Goal: Information Seeking & Learning: Learn about a topic

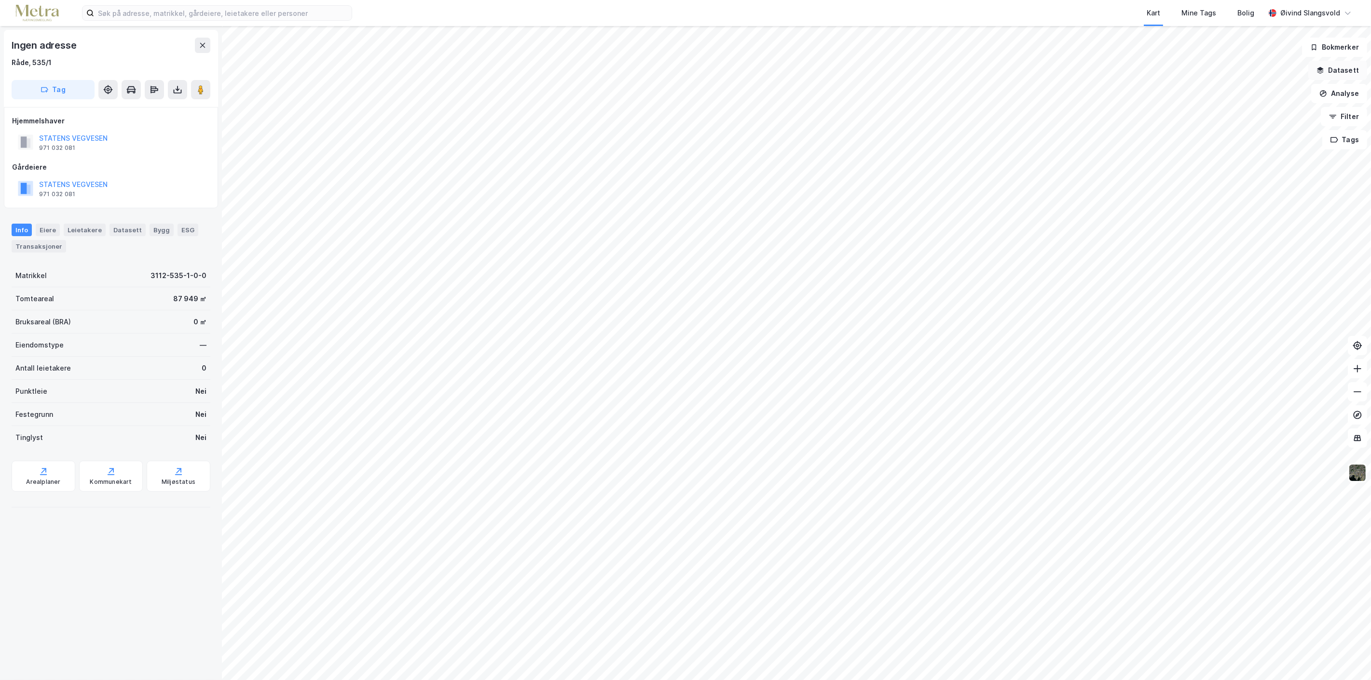
click at [1342, 66] on button "Datasett" at bounding box center [1337, 70] width 59 height 19
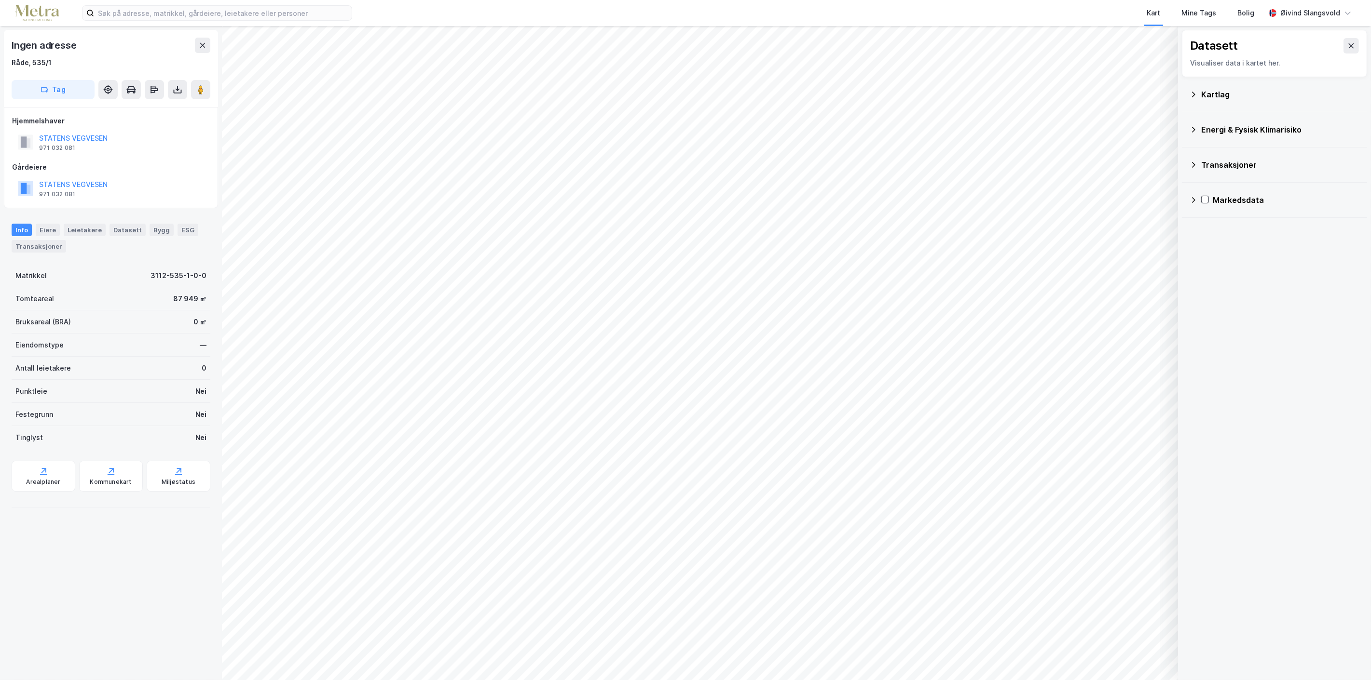
click at [1195, 93] on icon at bounding box center [1193, 95] width 8 height 8
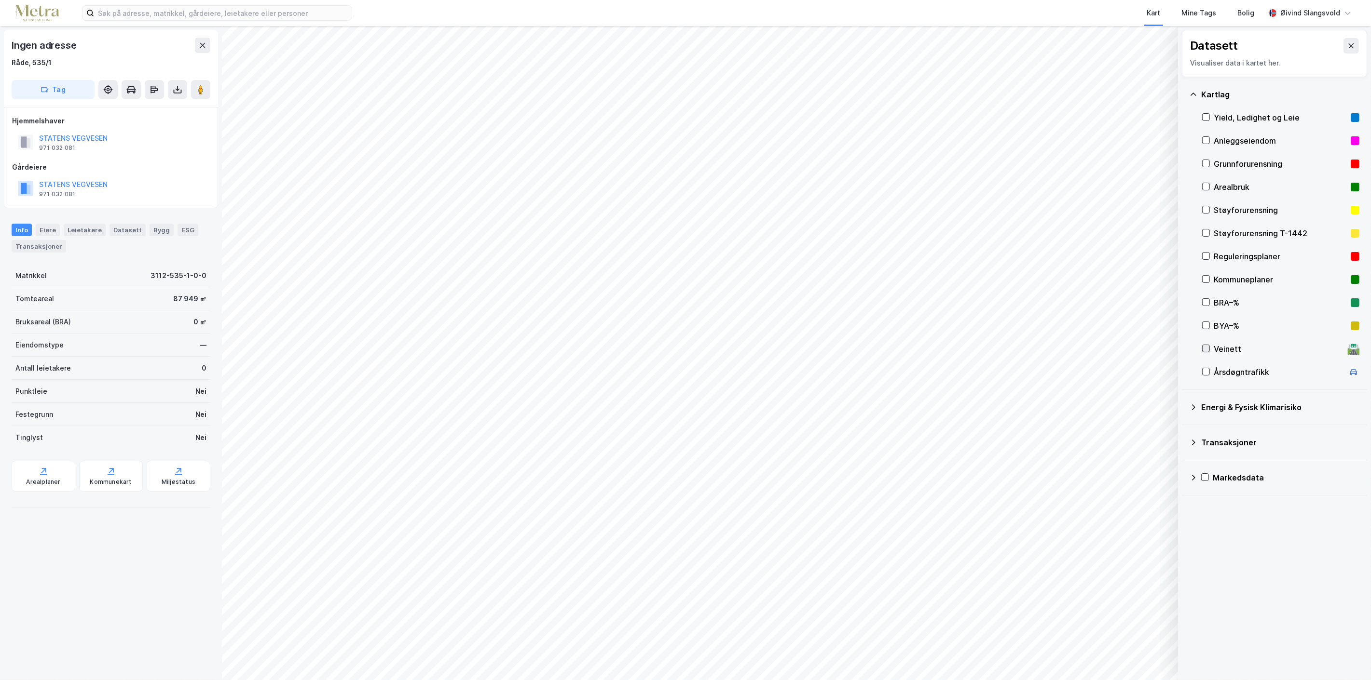
click at [1205, 350] on icon at bounding box center [1205, 348] width 5 height 3
click at [1204, 347] on icon at bounding box center [1205, 348] width 7 height 7
click at [1206, 370] on icon at bounding box center [1205, 371] width 7 height 7
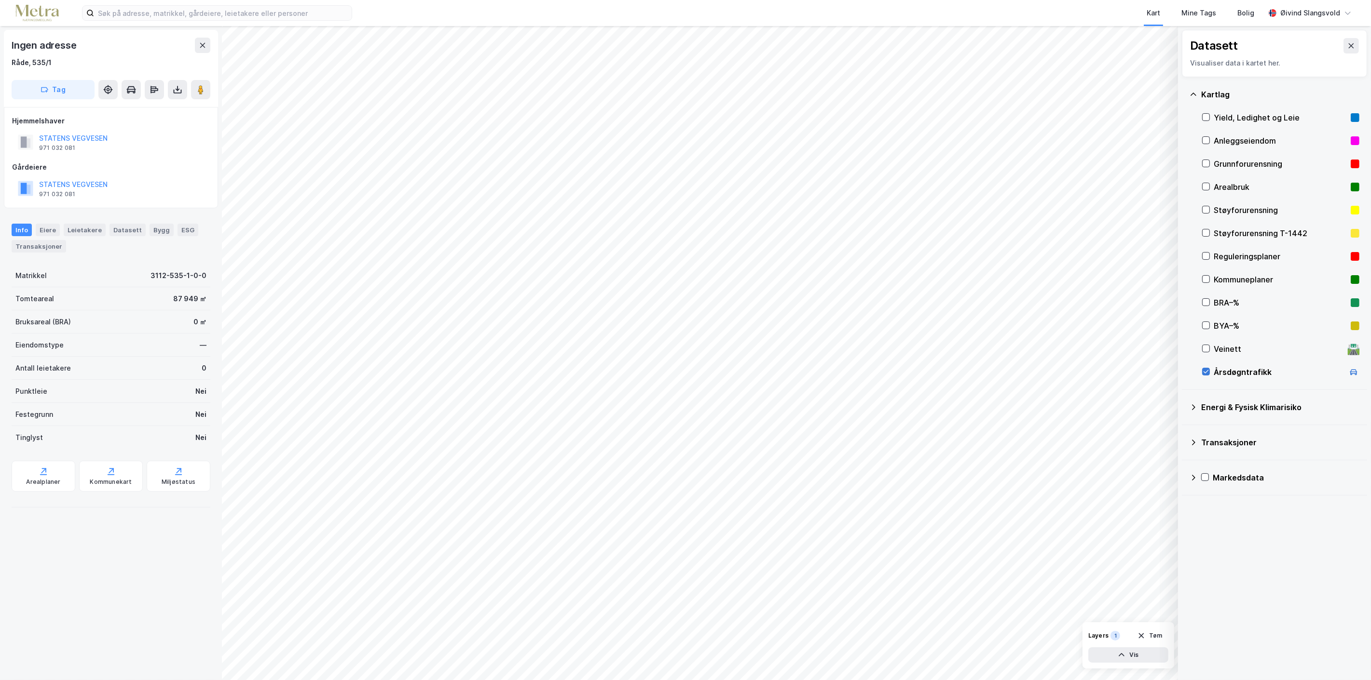
click at [1206, 370] on icon at bounding box center [1205, 371] width 7 height 7
click at [1347, 44] on icon at bounding box center [1351, 46] width 8 height 8
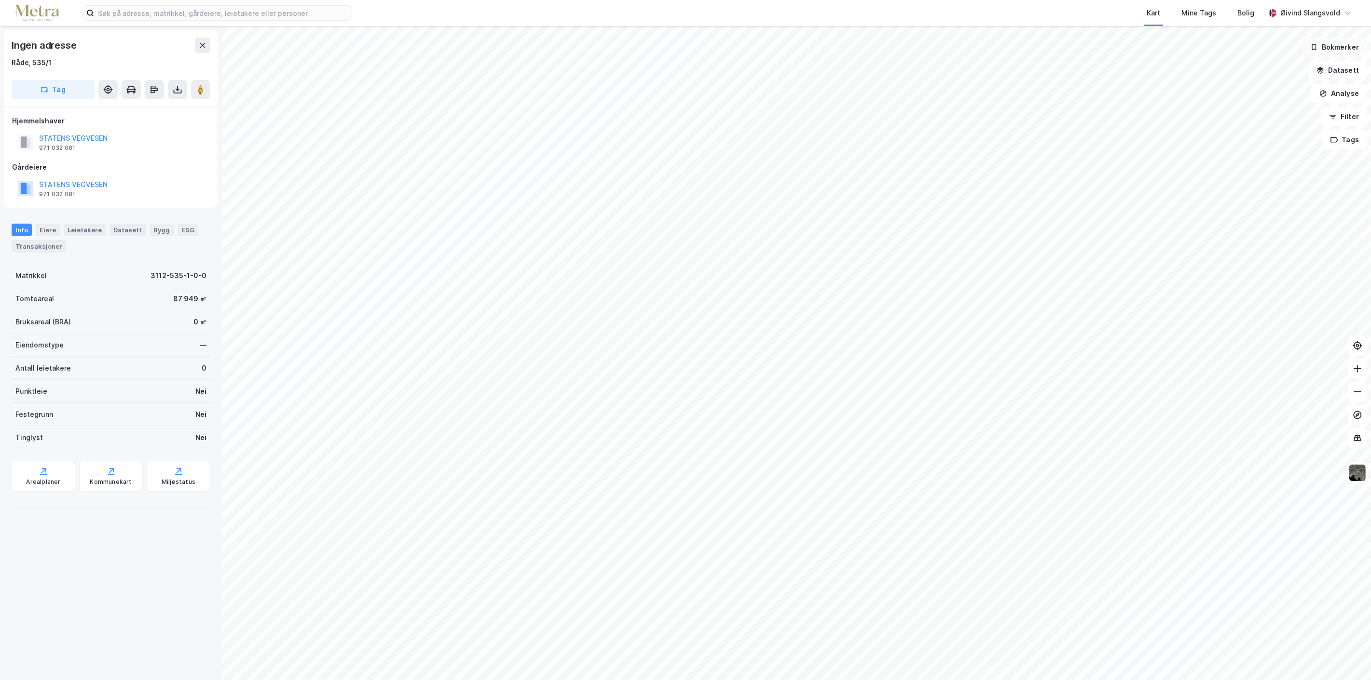
click at [1330, 43] on button "Bokmerker" at bounding box center [1334, 47] width 65 height 19
click at [1285, 51] on icon at bounding box center [1281, 53] width 5 height 5
click at [1346, 92] on button "Analyse" at bounding box center [1339, 93] width 56 height 19
click at [1253, 171] on div "Reisetidsanalyse" at bounding box center [1255, 173] width 84 height 8
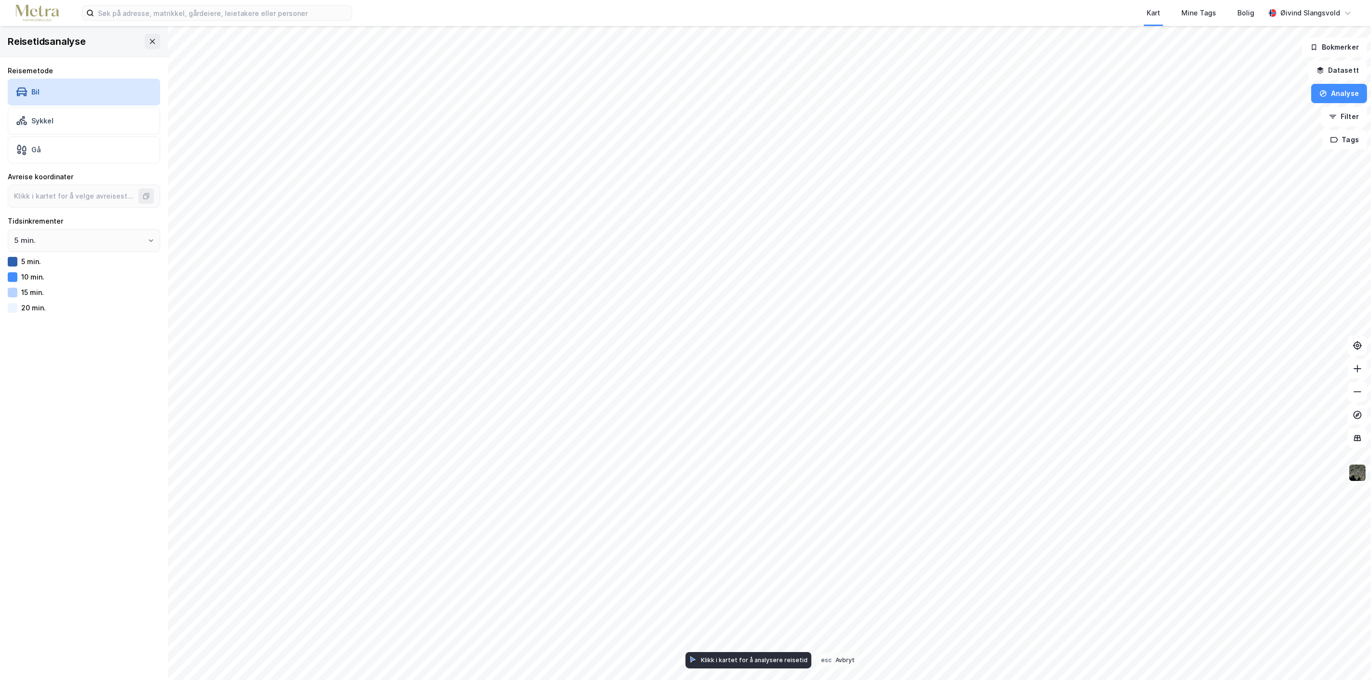
type input "59.3555945057889, 10.84518529687574"
click at [57, 123] on div "Sykkel" at bounding box center [84, 121] width 152 height 27
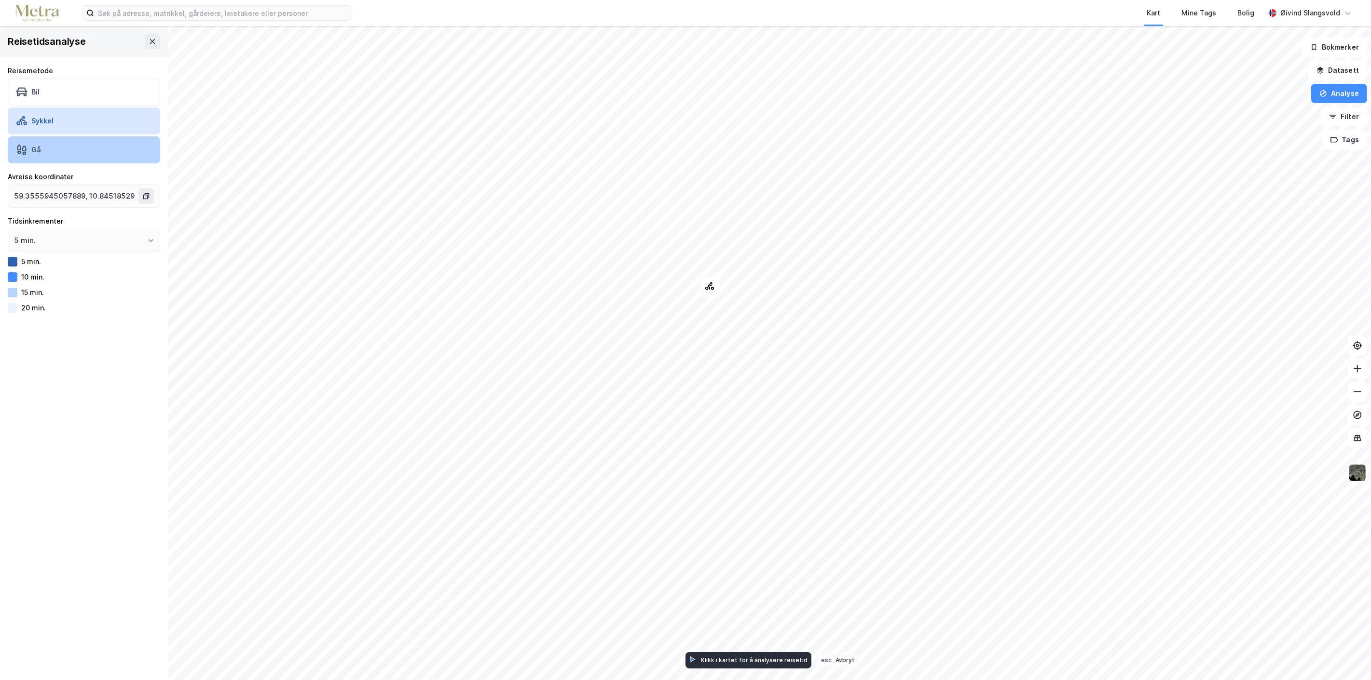
click at [31, 147] on div "Gå" at bounding box center [36, 150] width 10 height 8
click at [1343, 90] on button "Analyse" at bounding box center [1339, 93] width 56 height 19
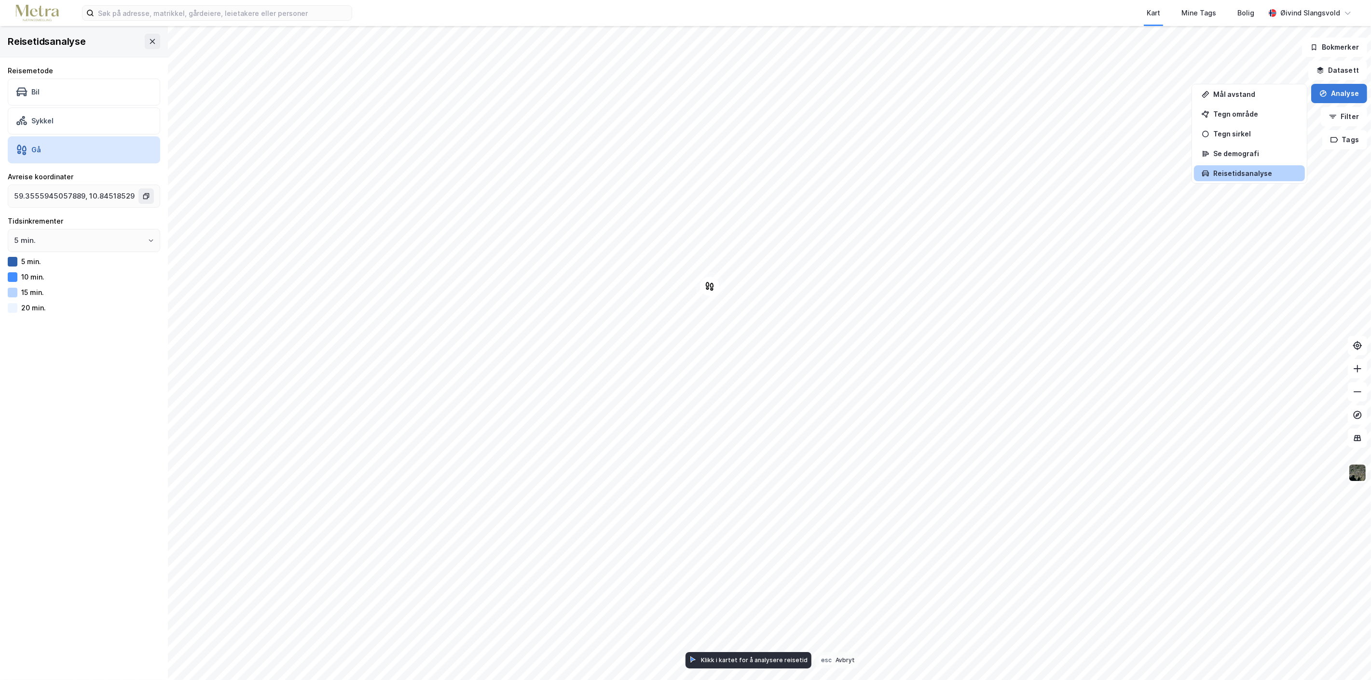
click at [1343, 90] on button "Analyse" at bounding box center [1339, 93] width 56 height 19
click at [1233, 152] on div "Se demografi" at bounding box center [1255, 153] width 84 height 8
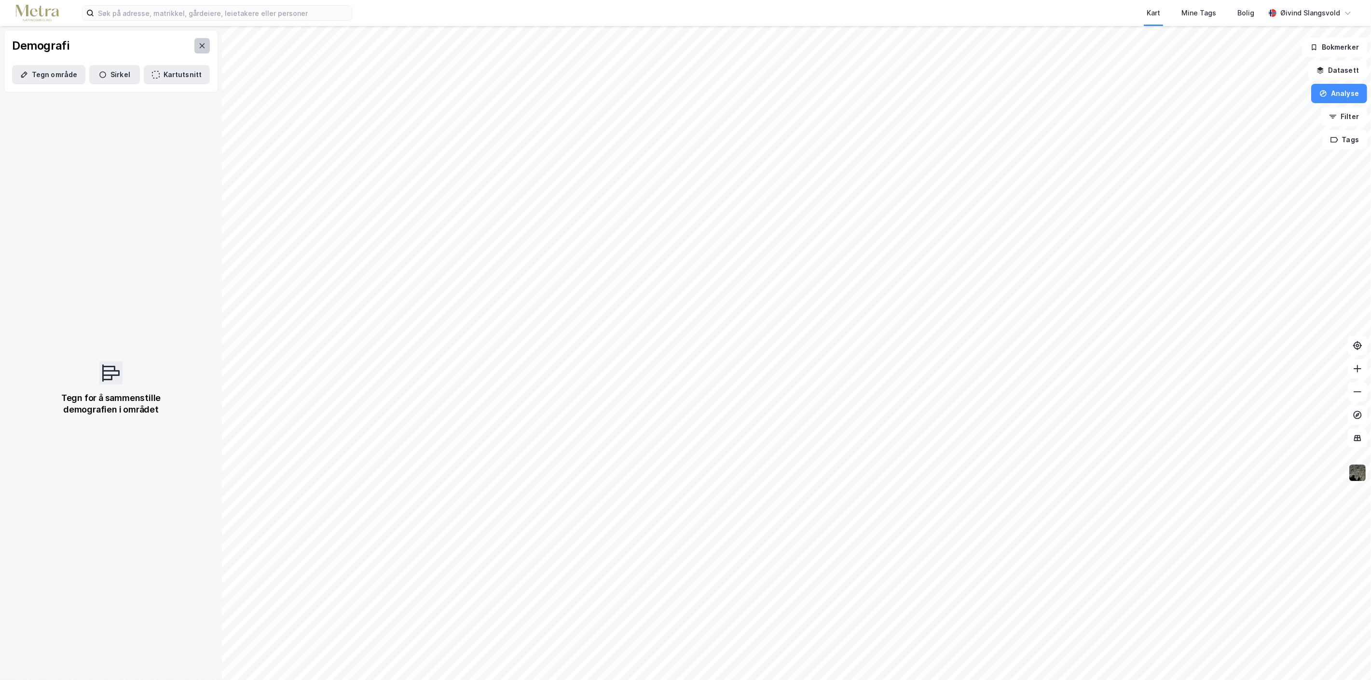
click at [198, 46] on icon at bounding box center [202, 46] width 8 height 8
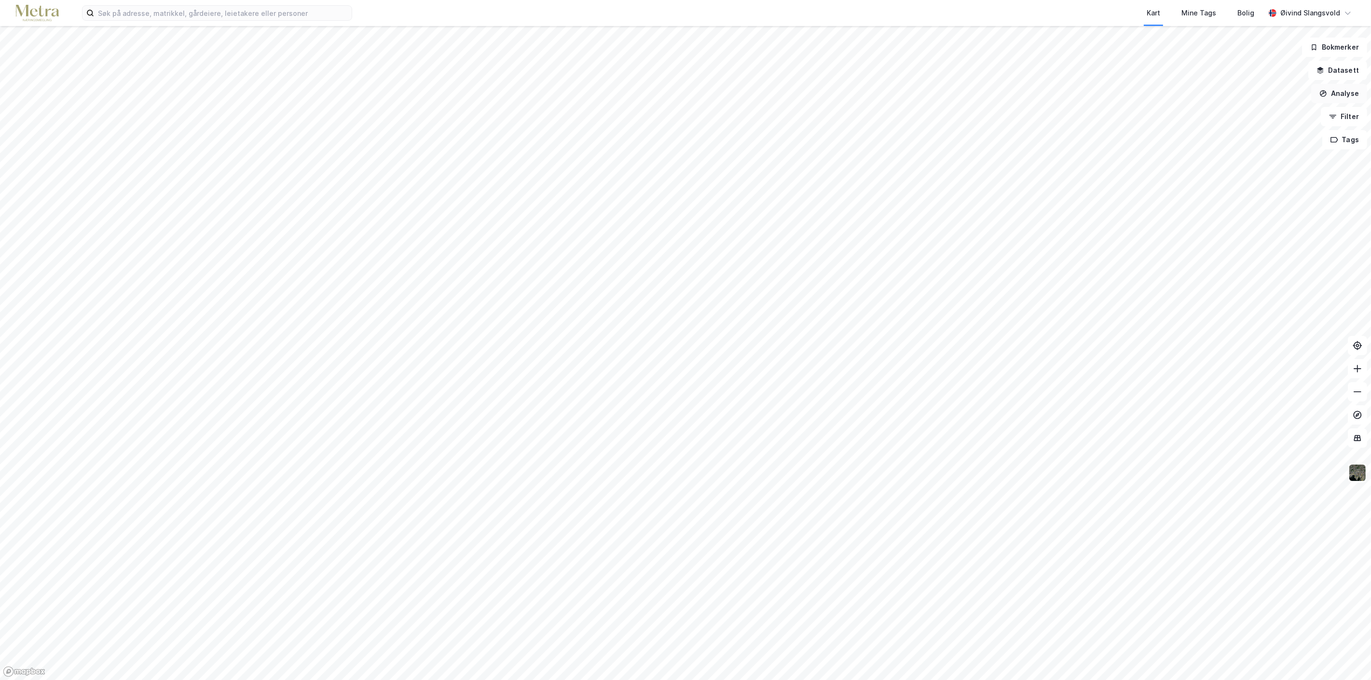
click at [1346, 92] on button "Analyse" at bounding box center [1339, 93] width 56 height 19
click at [1252, 95] on div "Mål avstand" at bounding box center [1255, 94] width 84 height 8
click at [761, 656] on icon "button" at bounding box center [765, 659] width 8 height 8
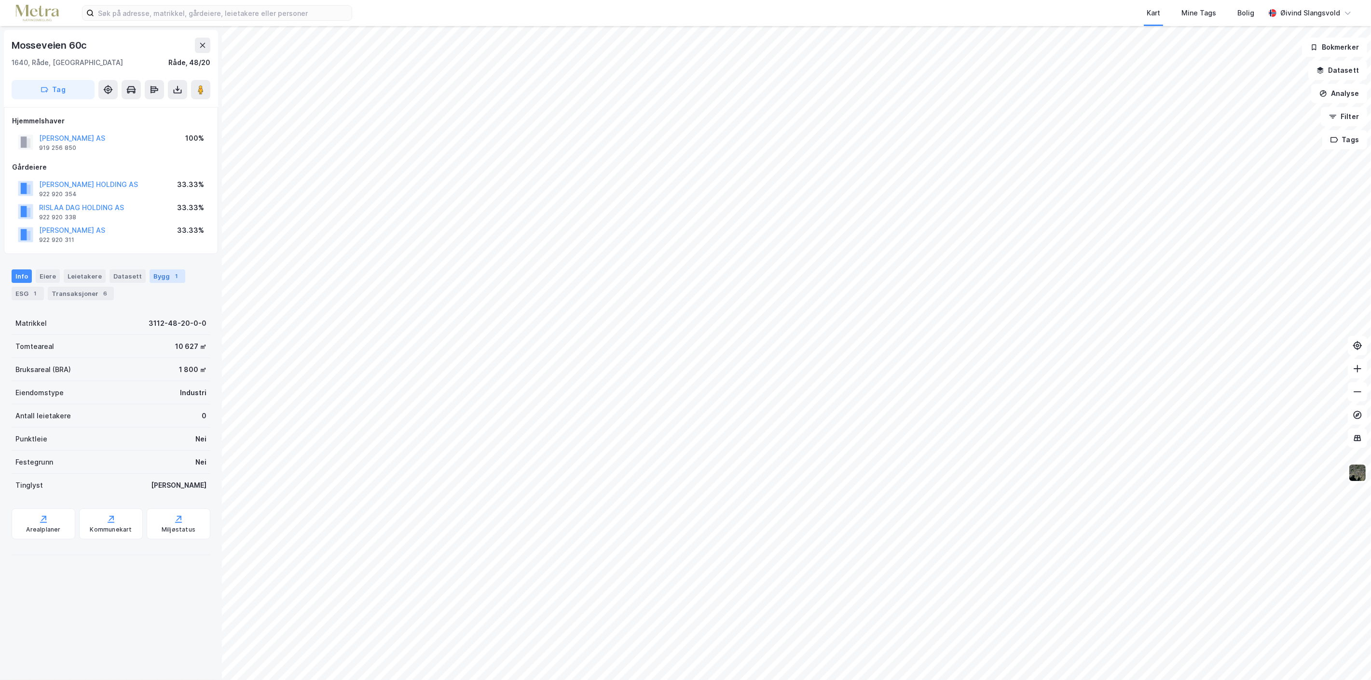
click at [161, 275] on div "Bygg 1" at bounding box center [167, 277] width 36 height 14
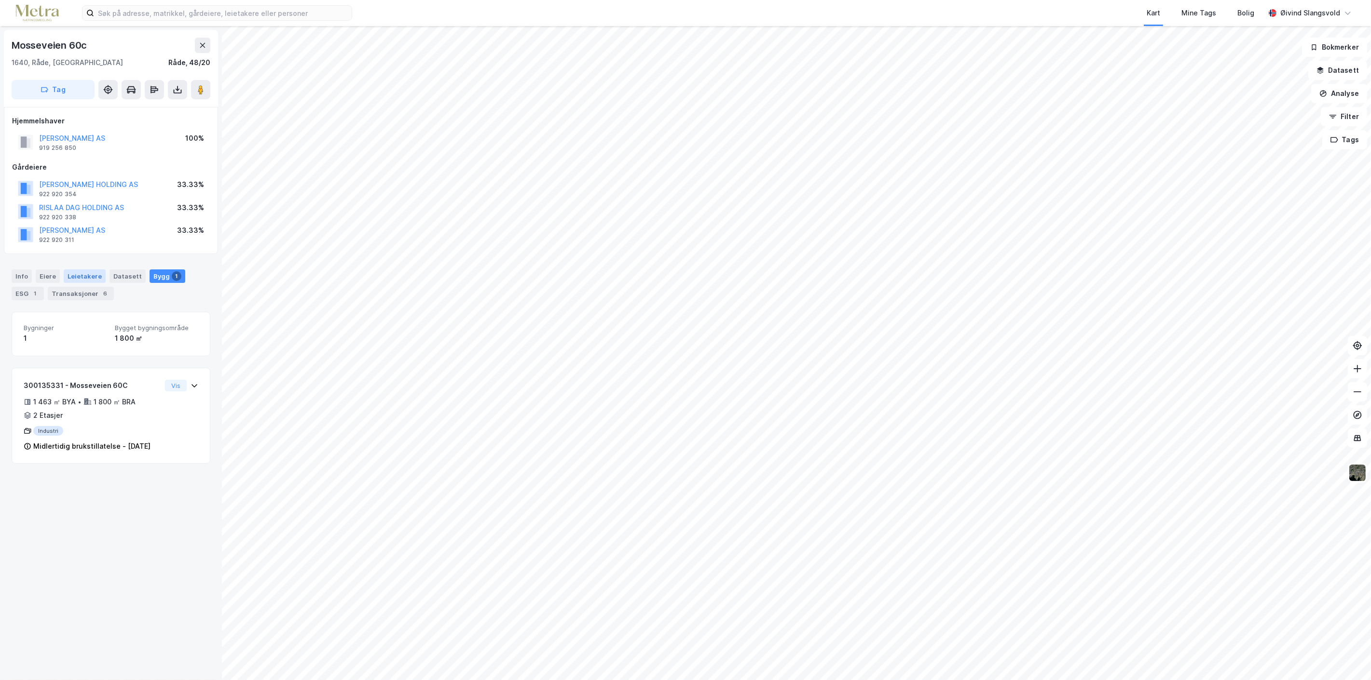
click at [84, 276] on div "Leietakere" at bounding box center [85, 277] width 42 height 14
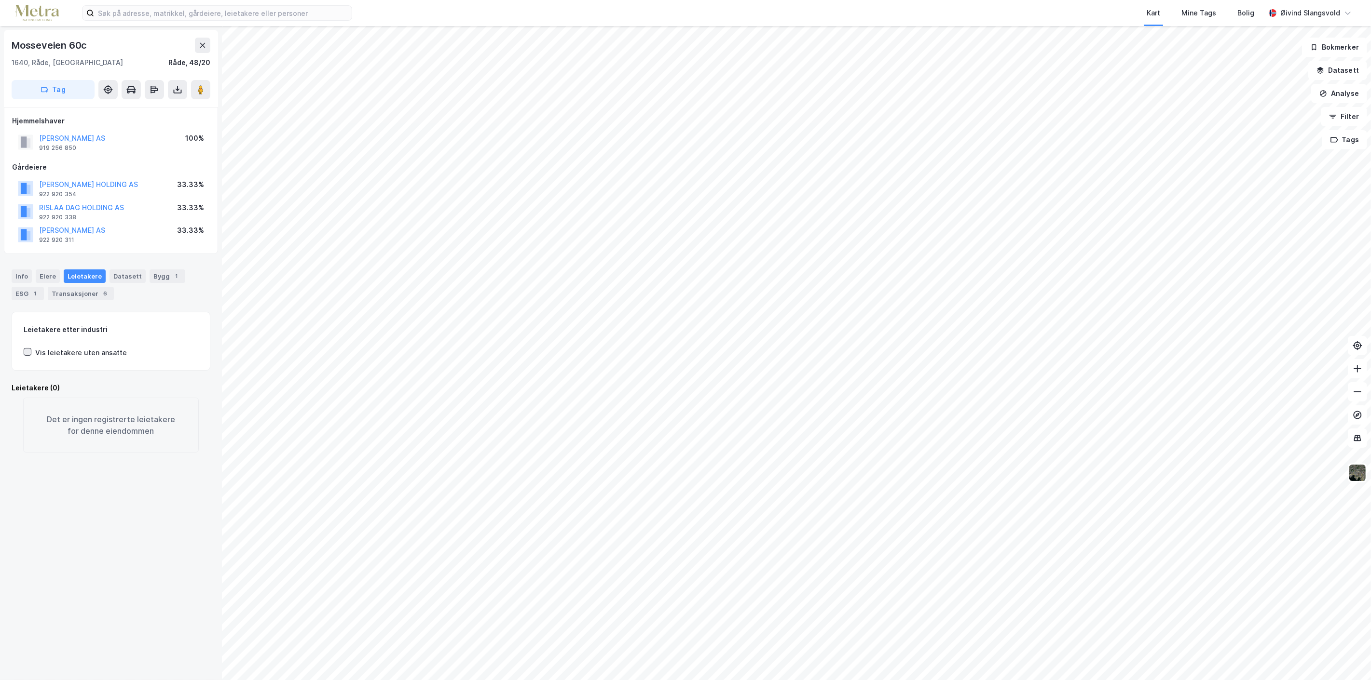
click at [26, 351] on icon at bounding box center [27, 352] width 7 height 7
click at [27, 354] on icon at bounding box center [27, 352] width 7 height 7
click at [22, 293] on div "ESG 1" at bounding box center [28, 294] width 32 height 14
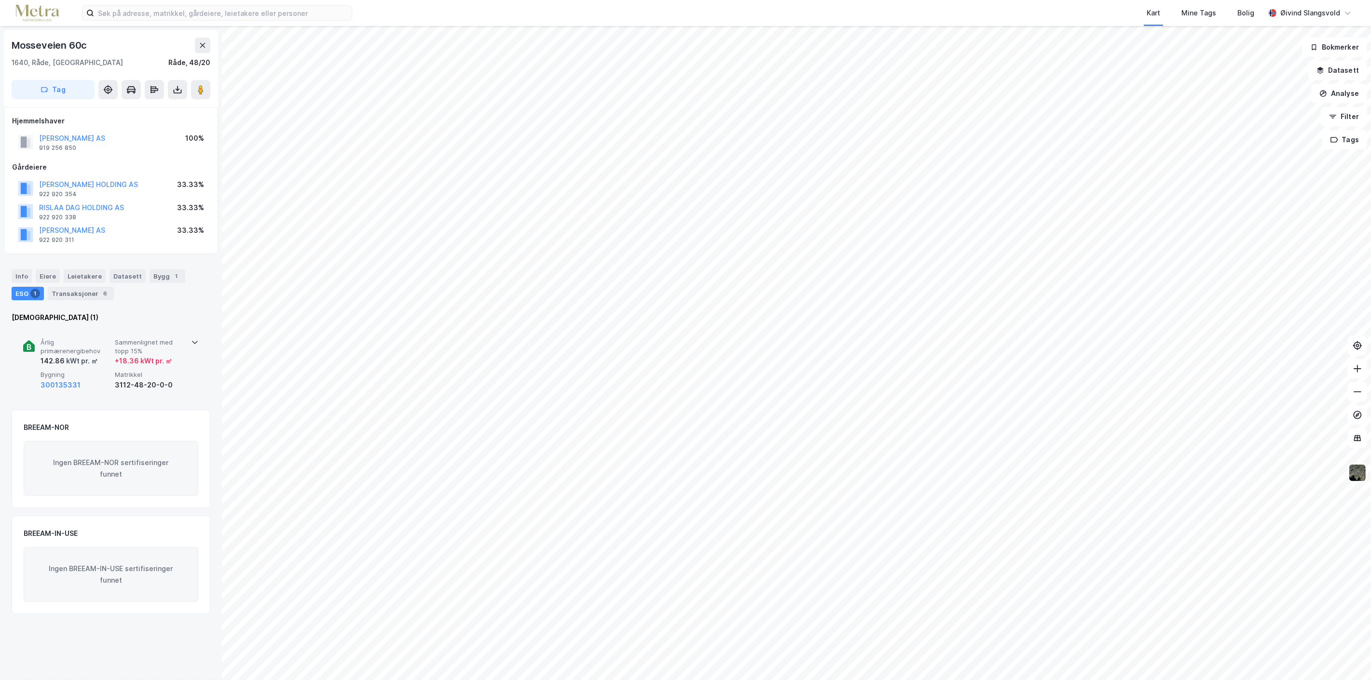
click at [63, 346] on span "Årlig primærenergibehov" at bounding box center [76, 347] width 70 height 17
click at [65, 383] on button "300135331" at bounding box center [61, 386] width 40 height 12
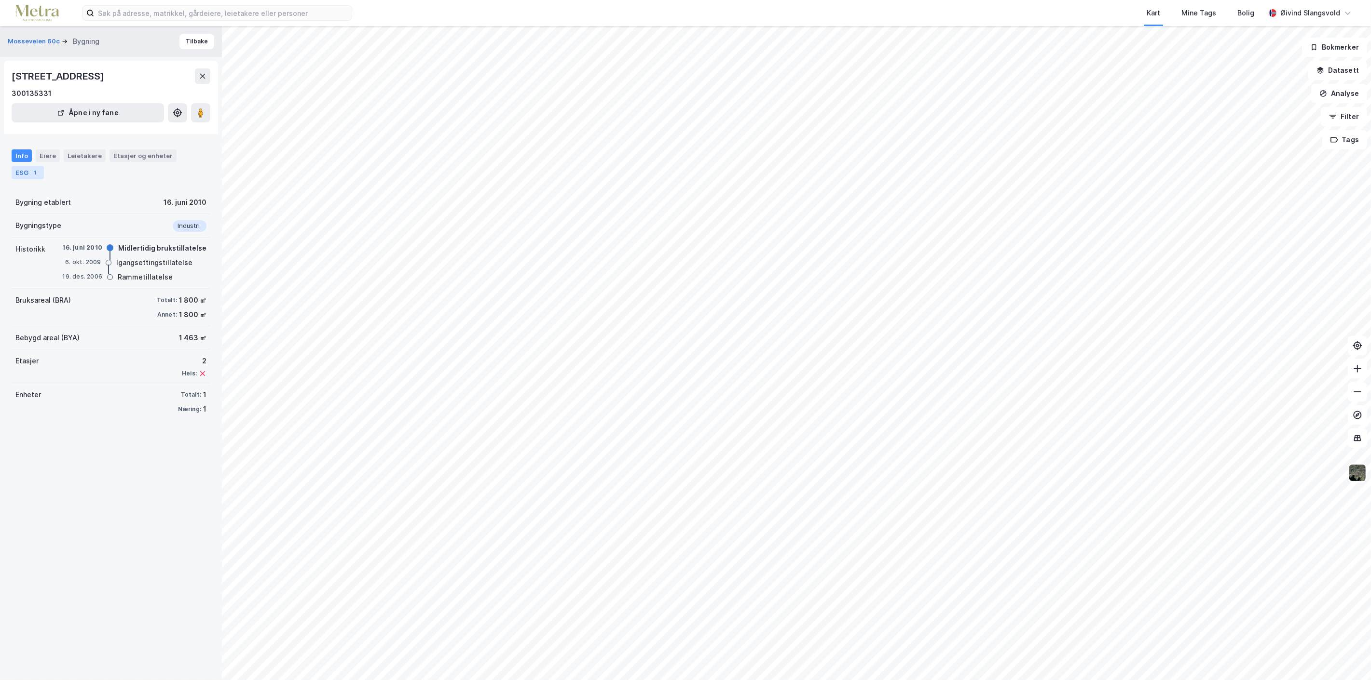
click at [25, 172] on div "ESG 1" at bounding box center [28, 173] width 32 height 14
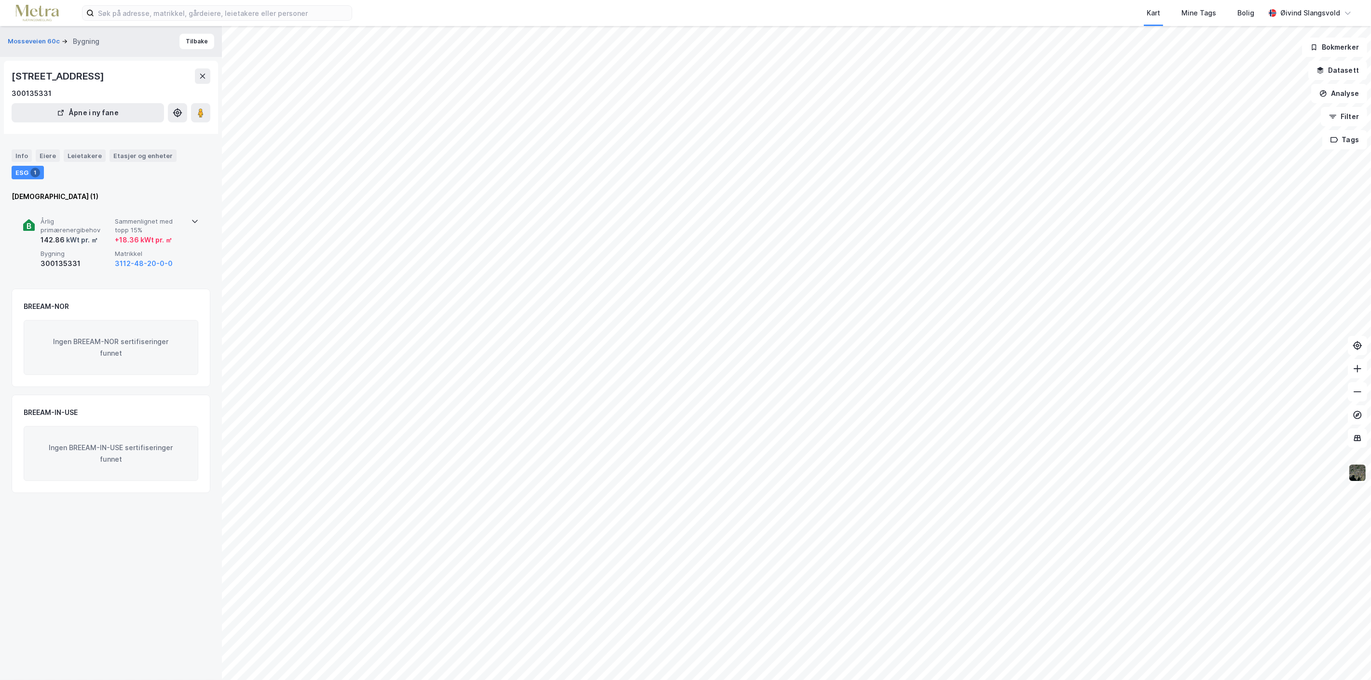
click at [191, 218] on icon at bounding box center [195, 221] width 8 height 8
click at [136, 290] on div "3fe9f8ed-2e24-4c14-8e96-440cd365fd3e" at bounding box center [150, 301] width 70 height 35
click at [130, 288] on div "3fe9f8ed-2e24-4c14-8e96-440cd365fd3e" at bounding box center [150, 301] width 70 height 35
click at [65, 236] on div "kWt pr. ㎡" at bounding box center [81, 240] width 33 height 12
click at [18, 154] on div "Info" at bounding box center [22, 155] width 20 height 13
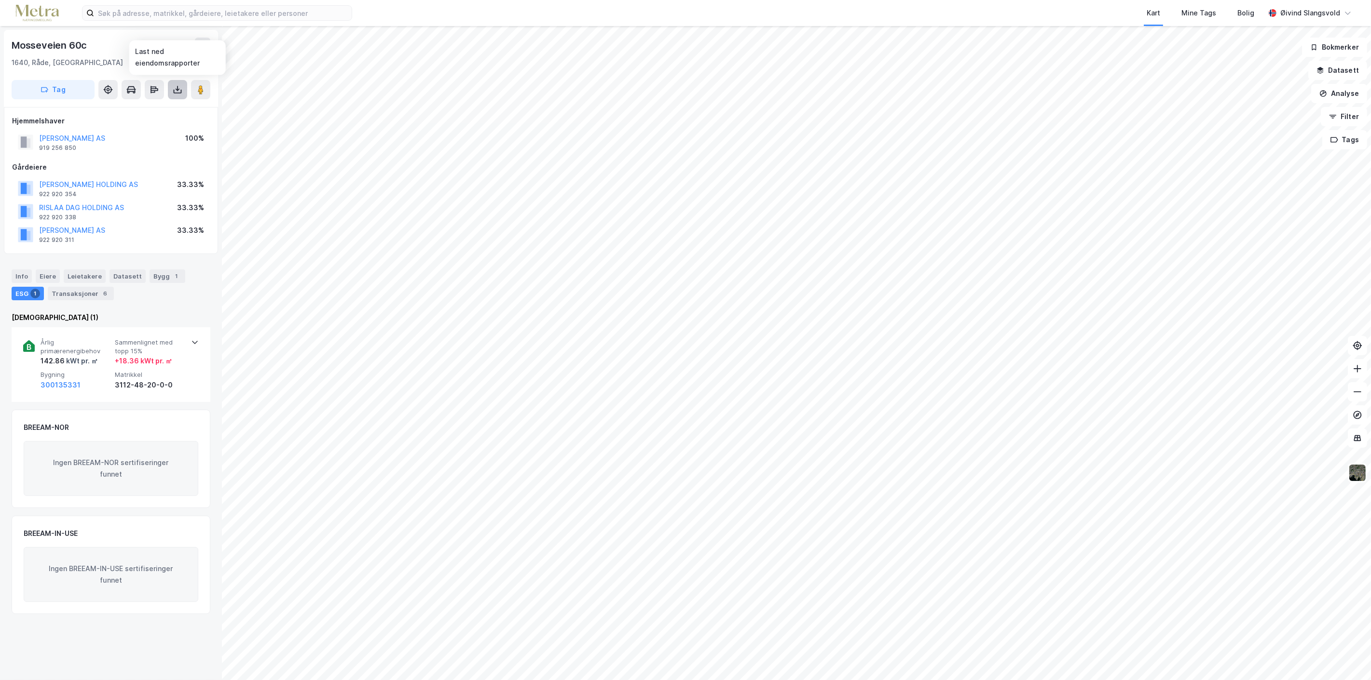
click at [174, 88] on icon at bounding box center [178, 90] width 10 height 10
click at [191, 342] on icon at bounding box center [195, 343] width 8 height 8
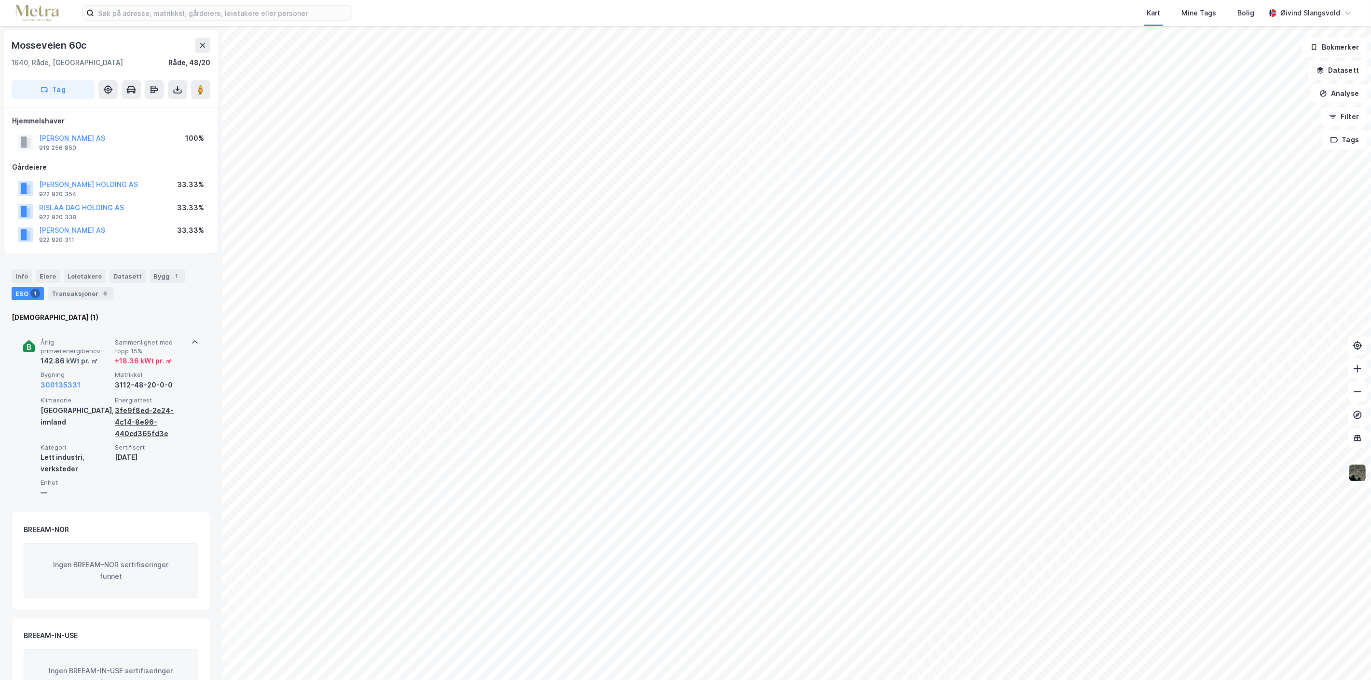
click at [133, 410] on div "3fe9f8ed-2e24-4c14-8e96-440cd365fd3e" at bounding box center [150, 422] width 70 height 35
